Goal: Information Seeking & Learning: Learn about a topic

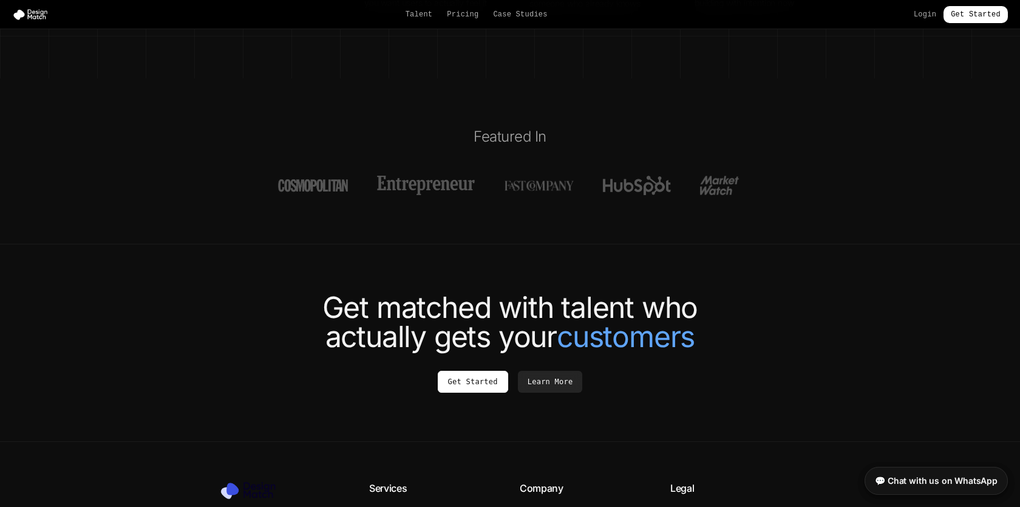
scroll to position [4722, 0]
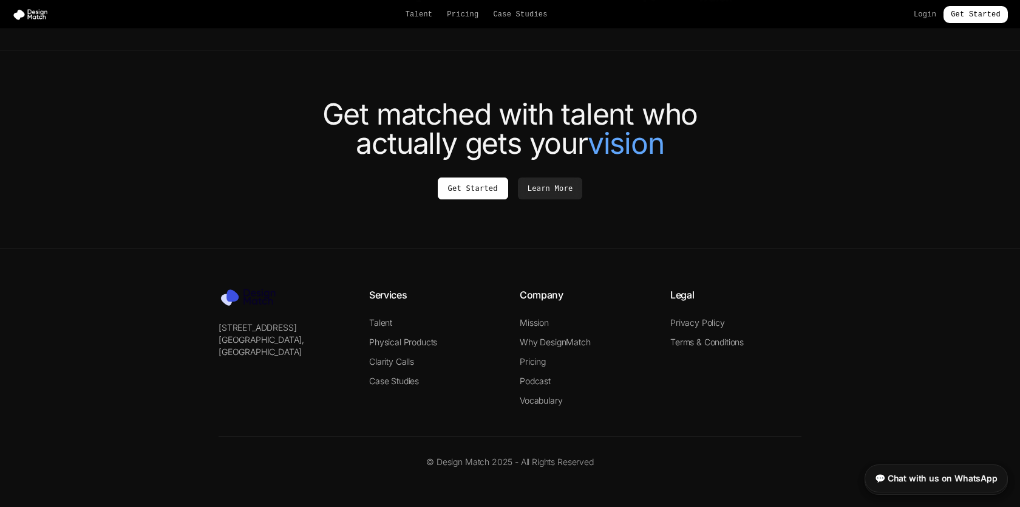
click at [939, 473] on link "💬 Chat with us on WhatsApp" at bounding box center [936, 478] width 143 height 28
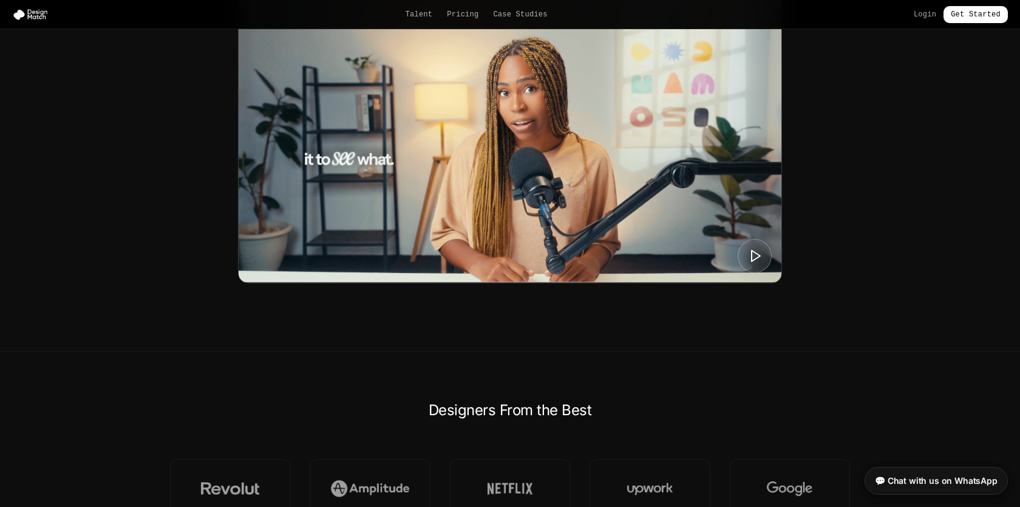
scroll to position [552, 0]
click at [757, 262] on icon at bounding box center [755, 254] width 15 height 15
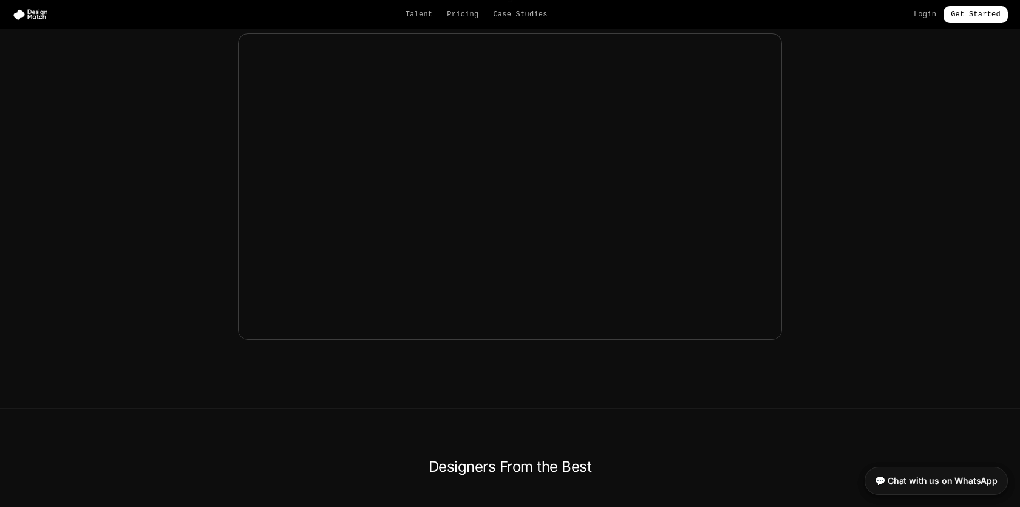
scroll to position [493, 0]
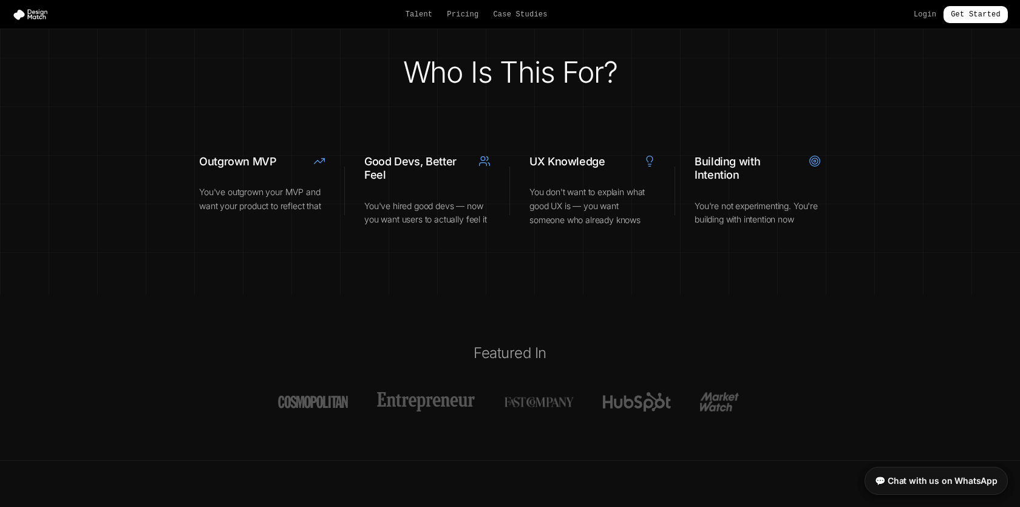
scroll to position [4722, 0]
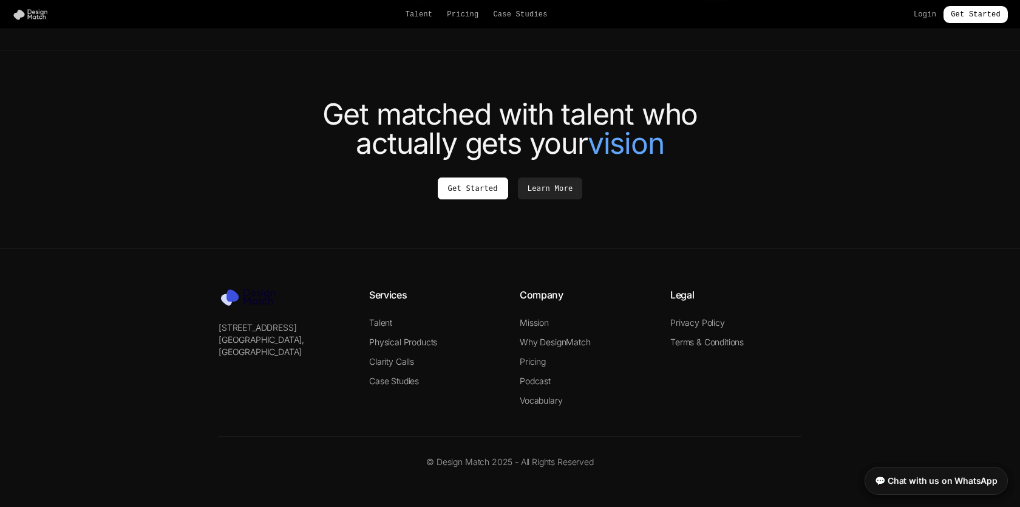
click at [26, 11] on img at bounding box center [32, 15] width 41 height 12
click at [35, 13] on img at bounding box center [32, 15] width 41 height 12
click at [20, 13] on img at bounding box center [32, 15] width 41 height 12
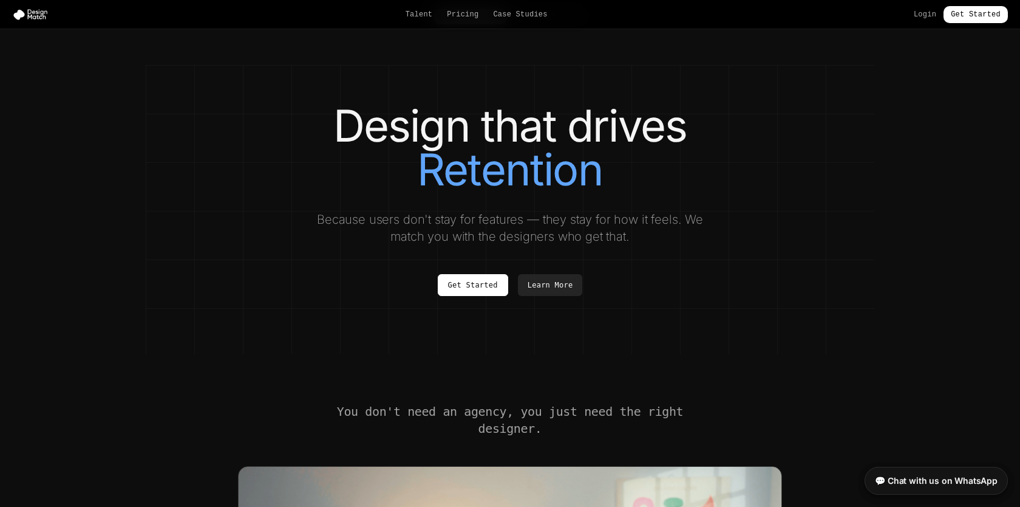
scroll to position [0, 0]
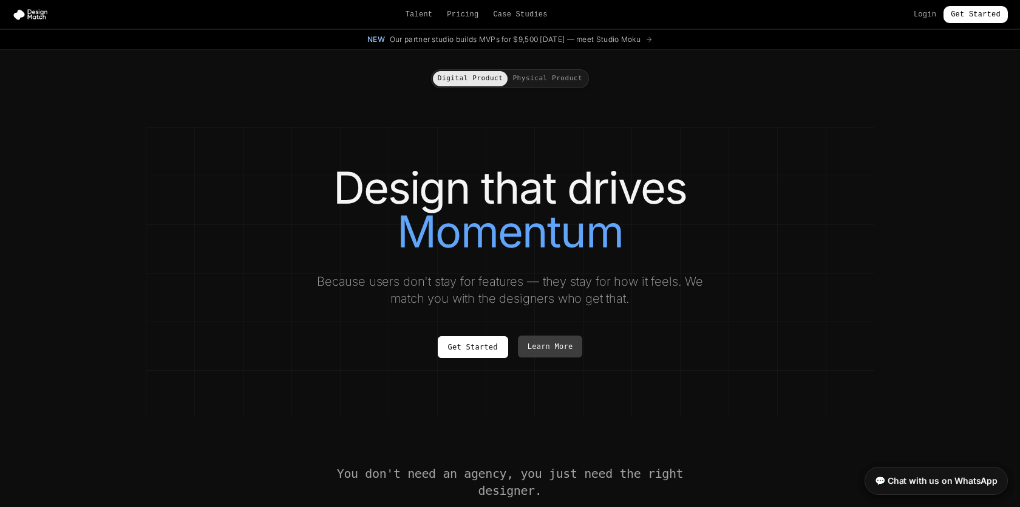
click at [564, 357] on link "Learn More" at bounding box center [550, 346] width 65 height 22
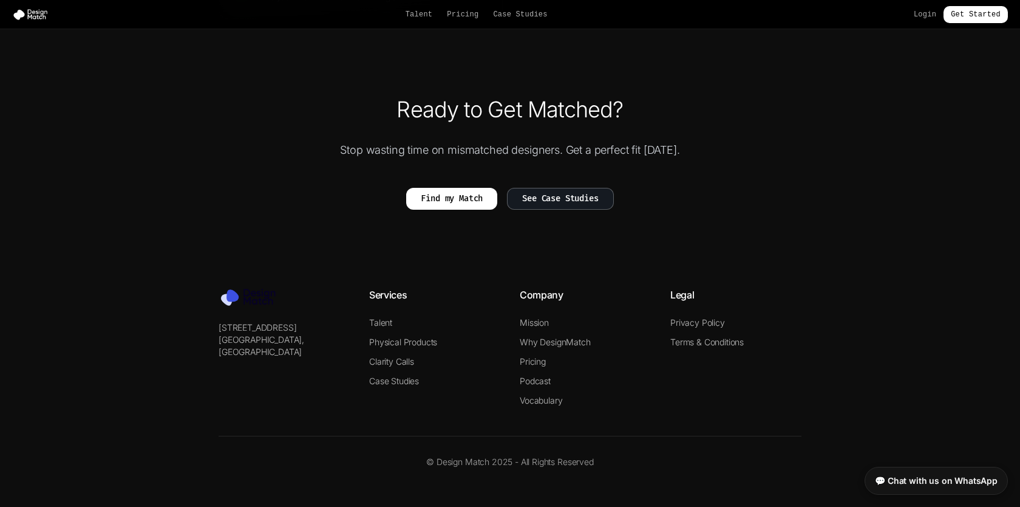
scroll to position [2862, 0]
